Goal: Register for event/course

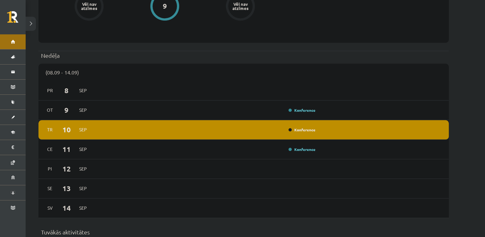
scroll to position [428, 0]
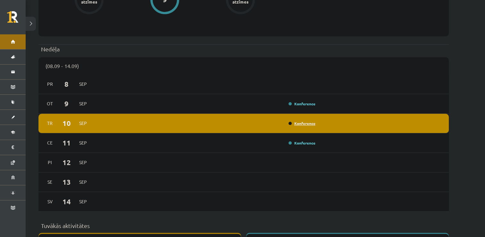
click at [302, 121] on link "Konference" at bounding box center [302, 123] width 27 height 5
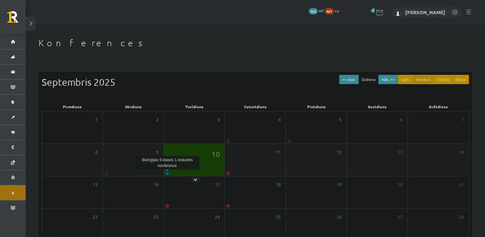
click at [167, 173] on link at bounding box center [167, 173] width 4 height 4
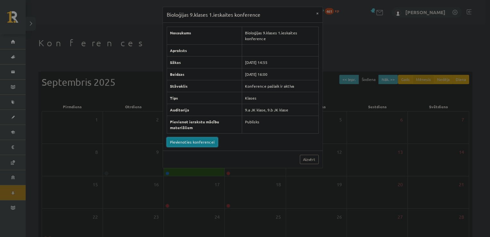
click at [208, 139] on link "Pievienoties konferencei" at bounding box center [192, 141] width 51 height 9
